Goal: Find specific fact: Locate a discrete piece of known information

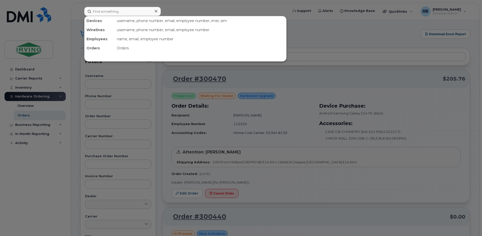
scroll to position [1156, 0]
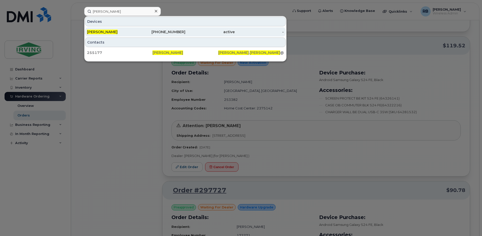
type input "[PERSON_NAME]"
click at [93, 33] on span "[PERSON_NAME]" at bounding box center [102, 32] width 31 height 5
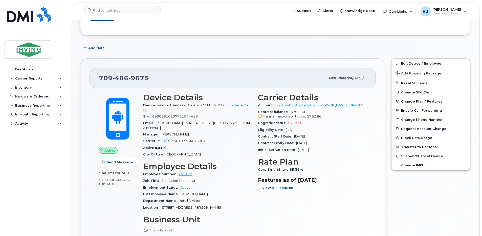
scroll to position [101, 0]
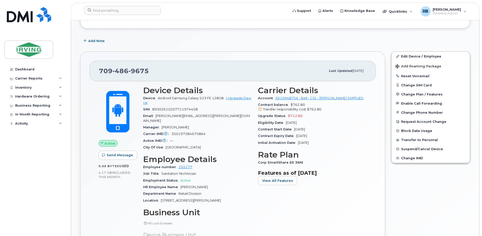
click at [201, 132] on span "350197384675864" at bounding box center [189, 134] width 34 height 4
copy span "350197384675864"
